Goal: Task Accomplishment & Management: Manage account settings

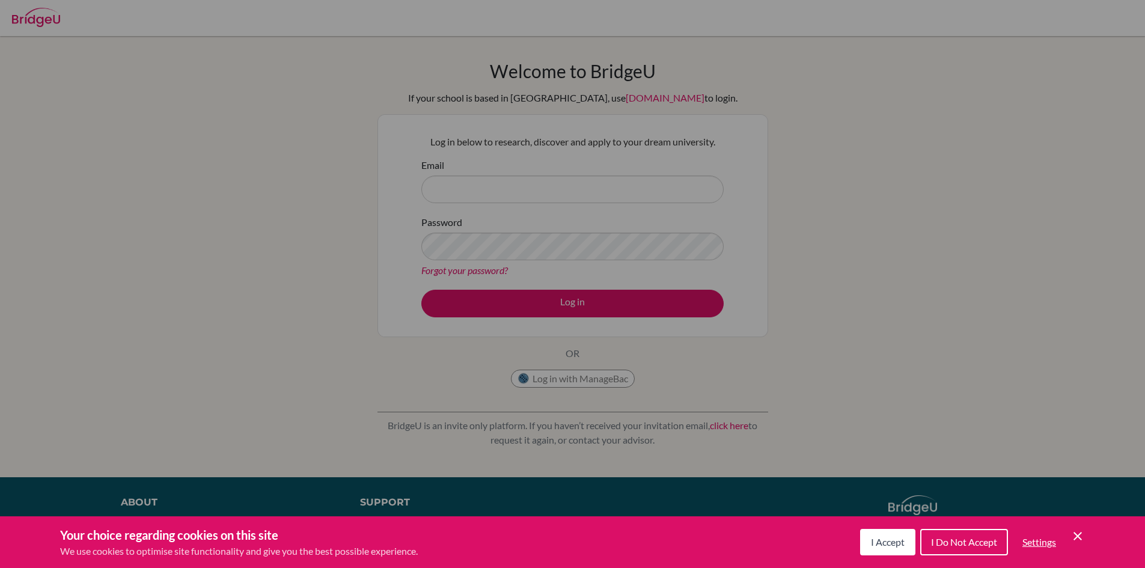
click at [888, 530] on button "I Accept" at bounding box center [887, 542] width 55 height 26
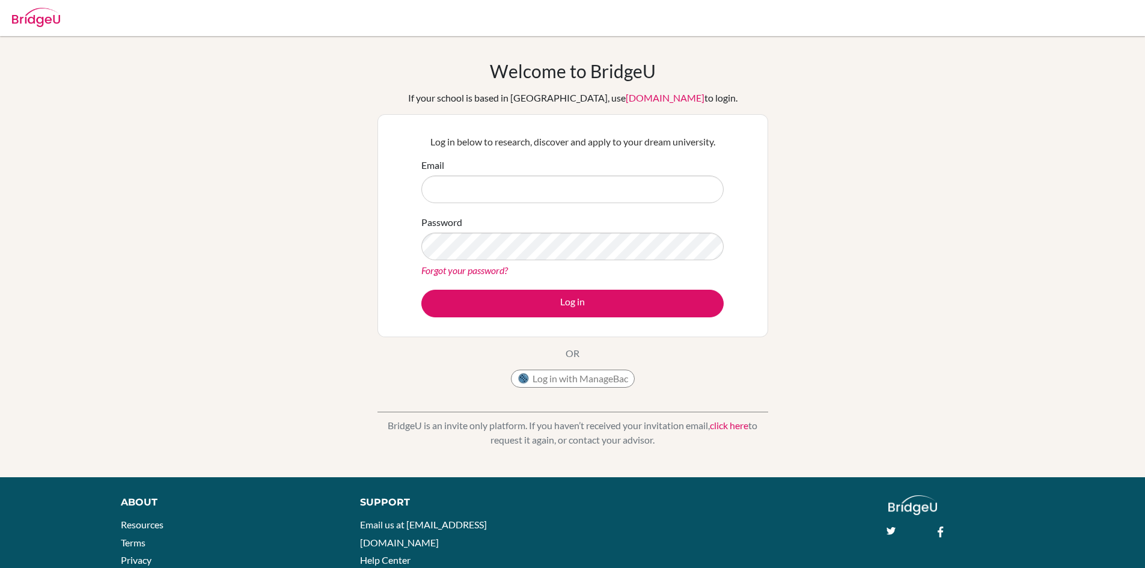
click at [458, 266] on link "Forgot your password?" at bounding box center [464, 269] width 87 height 11
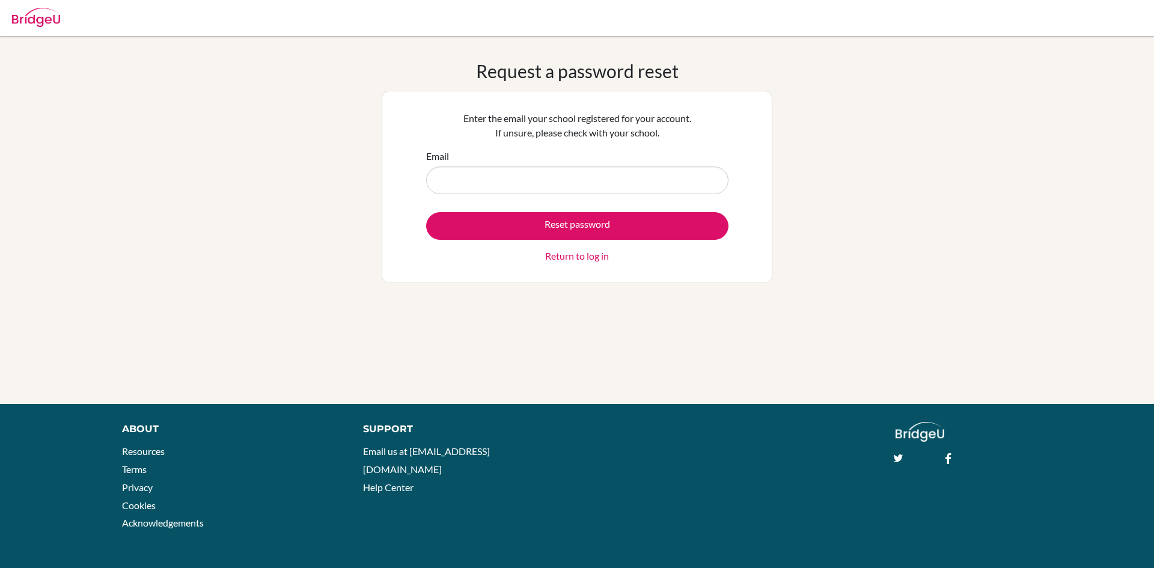
click at [457, 181] on input "Email" at bounding box center [577, 180] width 302 height 28
type input "preetish6635@vivekhighschool.onmicrosoft.com"
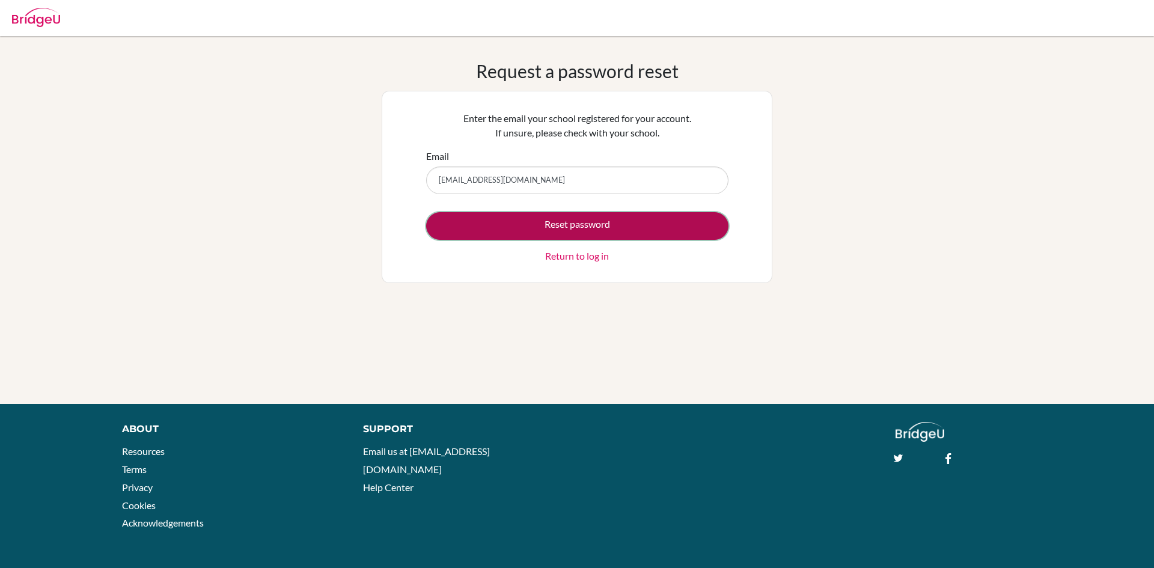
click at [529, 224] on button "Reset password" at bounding box center [577, 226] width 302 height 28
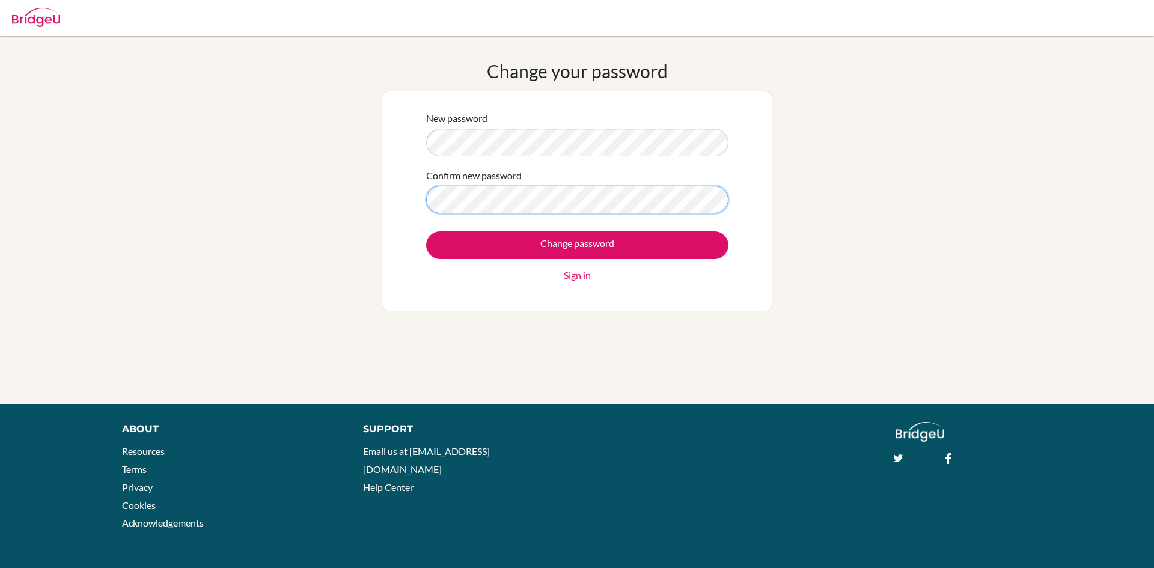
click at [426, 231] on input "Change password" at bounding box center [577, 245] width 302 height 28
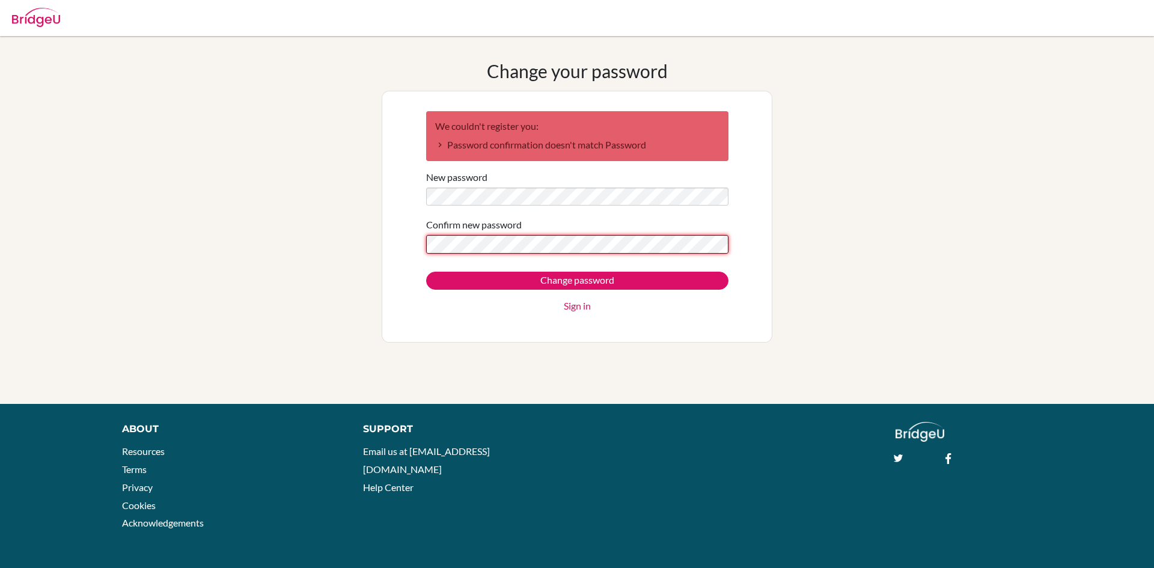
click at [426, 272] on input "Change password" at bounding box center [577, 281] width 302 height 18
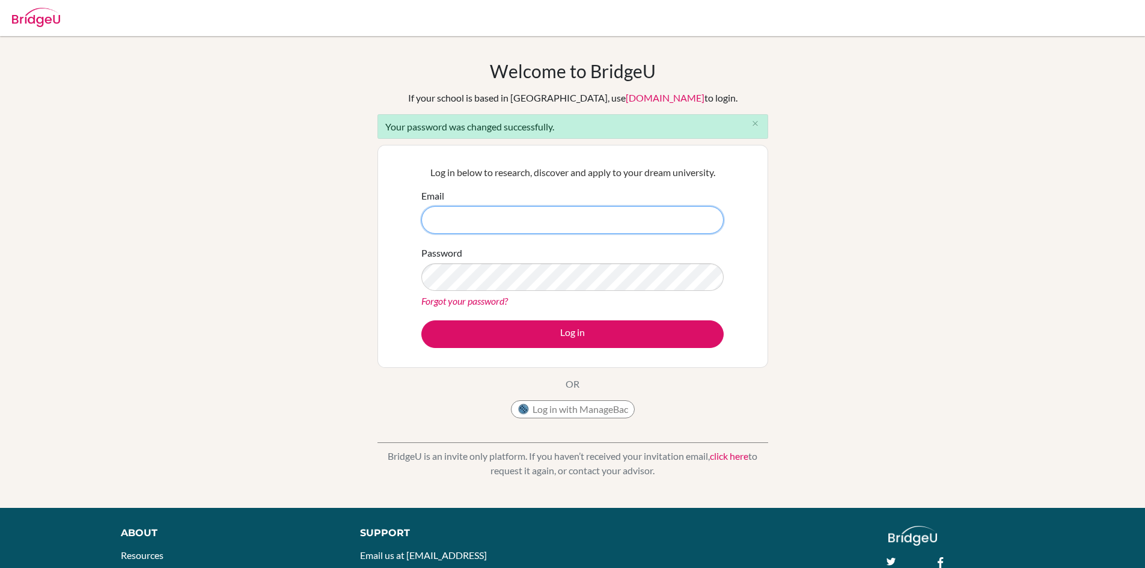
click at [460, 218] on input "Email" at bounding box center [572, 220] width 302 height 28
type input "[EMAIL_ADDRESS][DOMAIN_NAME]"
click at [421, 320] on button "Log in" at bounding box center [572, 334] width 302 height 28
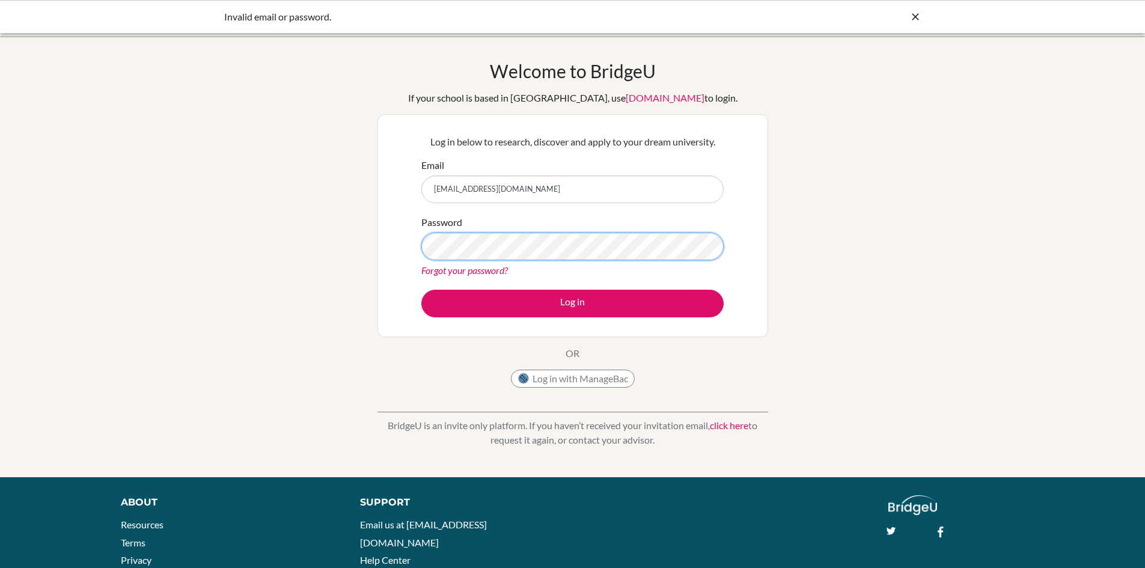
click at [421, 290] on button "Log in" at bounding box center [572, 304] width 302 height 28
click at [934, 157] on div "Welcome to [GEOGRAPHIC_DATA] If your school is based in [GEOGRAPHIC_DATA], use …" at bounding box center [572, 256] width 1145 height 393
click at [464, 268] on link "Forgot your password?" at bounding box center [464, 269] width 87 height 11
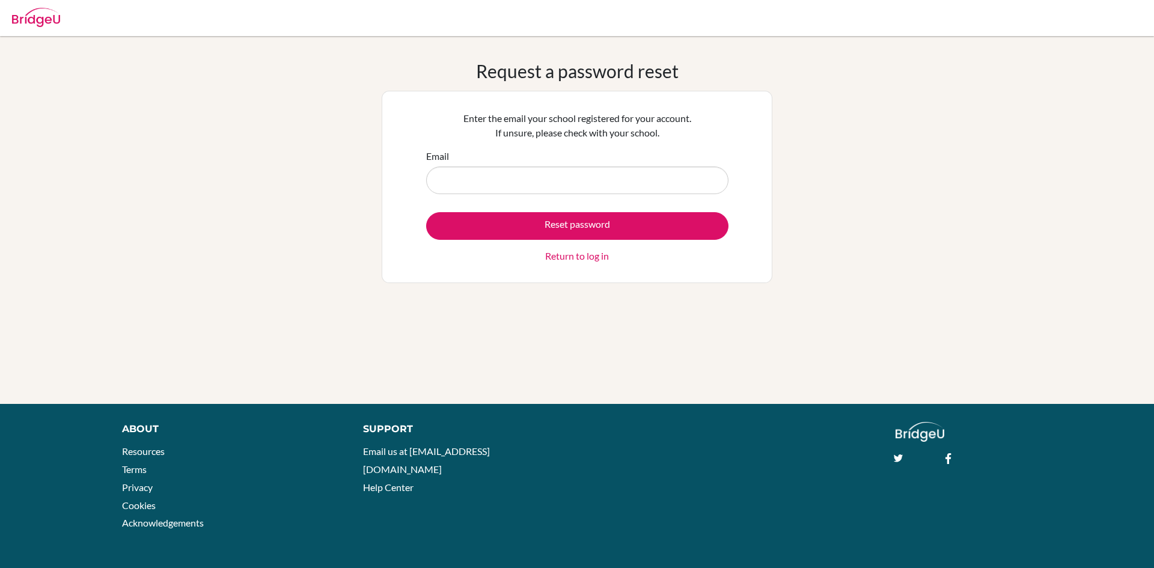
click at [515, 187] on input "Email" at bounding box center [577, 180] width 302 height 28
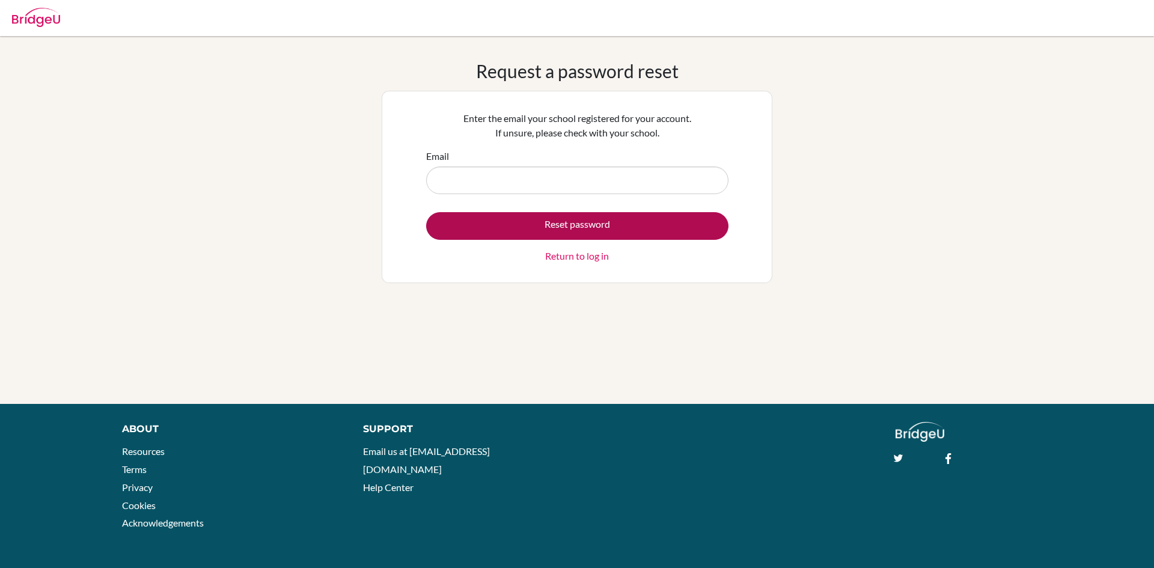
type input "preetish6635@vivekhighschool.onmicrosoft.com"
click at [531, 228] on button "Reset password" at bounding box center [577, 226] width 302 height 28
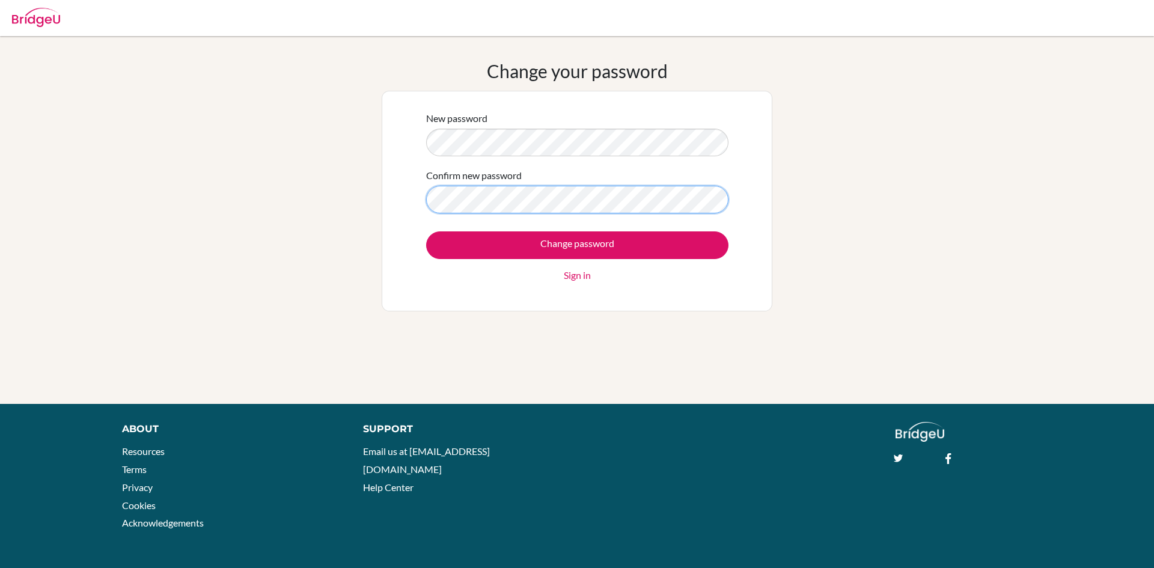
click at [426, 231] on input "Change password" at bounding box center [577, 245] width 302 height 28
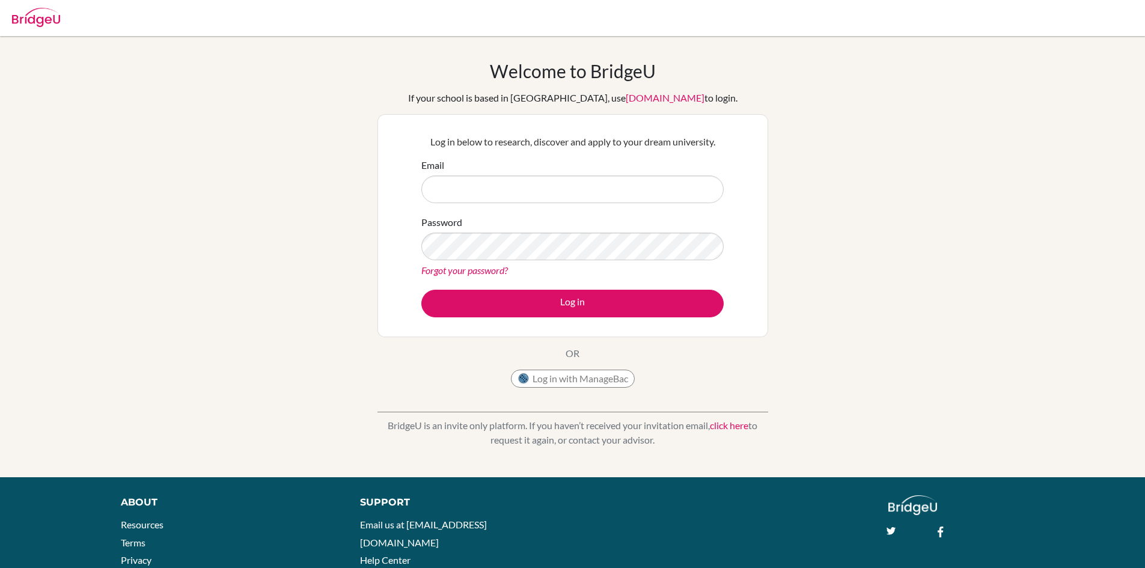
drag, startPoint x: 462, startPoint y: 206, endPoint x: 458, endPoint y: 197, distance: 9.7
click at [462, 205] on form "Email Password Forgot your password? Log in" at bounding box center [572, 237] width 302 height 159
click at [458, 197] on input "Email" at bounding box center [572, 189] width 302 height 28
type input "[EMAIL_ADDRESS][DOMAIN_NAME]"
click at [477, 268] on link "Forgot your password?" at bounding box center [464, 269] width 87 height 11
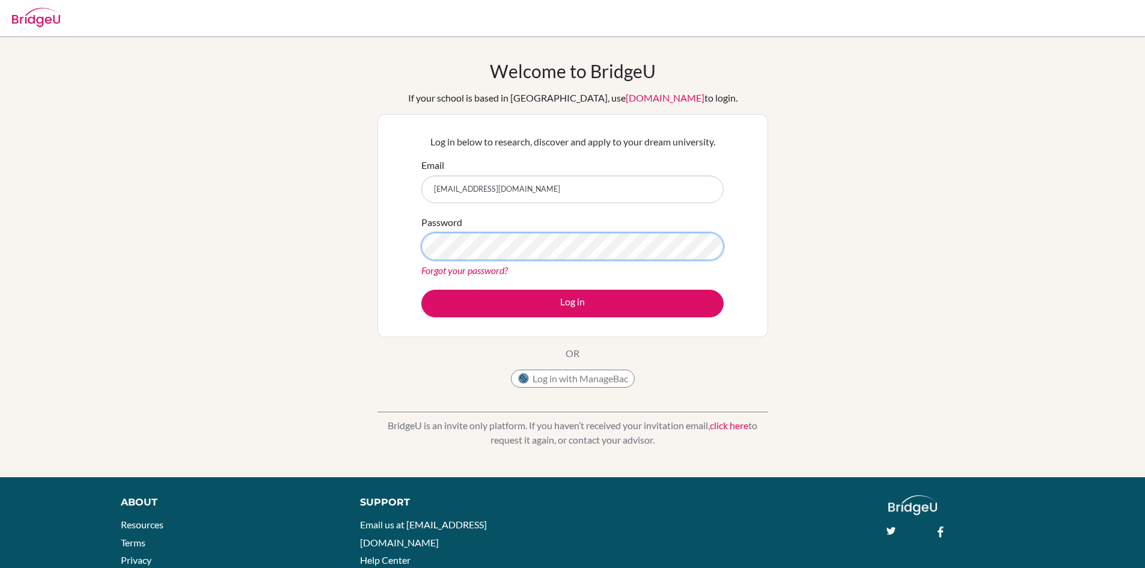
click at [421, 290] on button "Log in" at bounding box center [572, 304] width 302 height 28
